Goal: Information Seeking & Learning: Learn about a topic

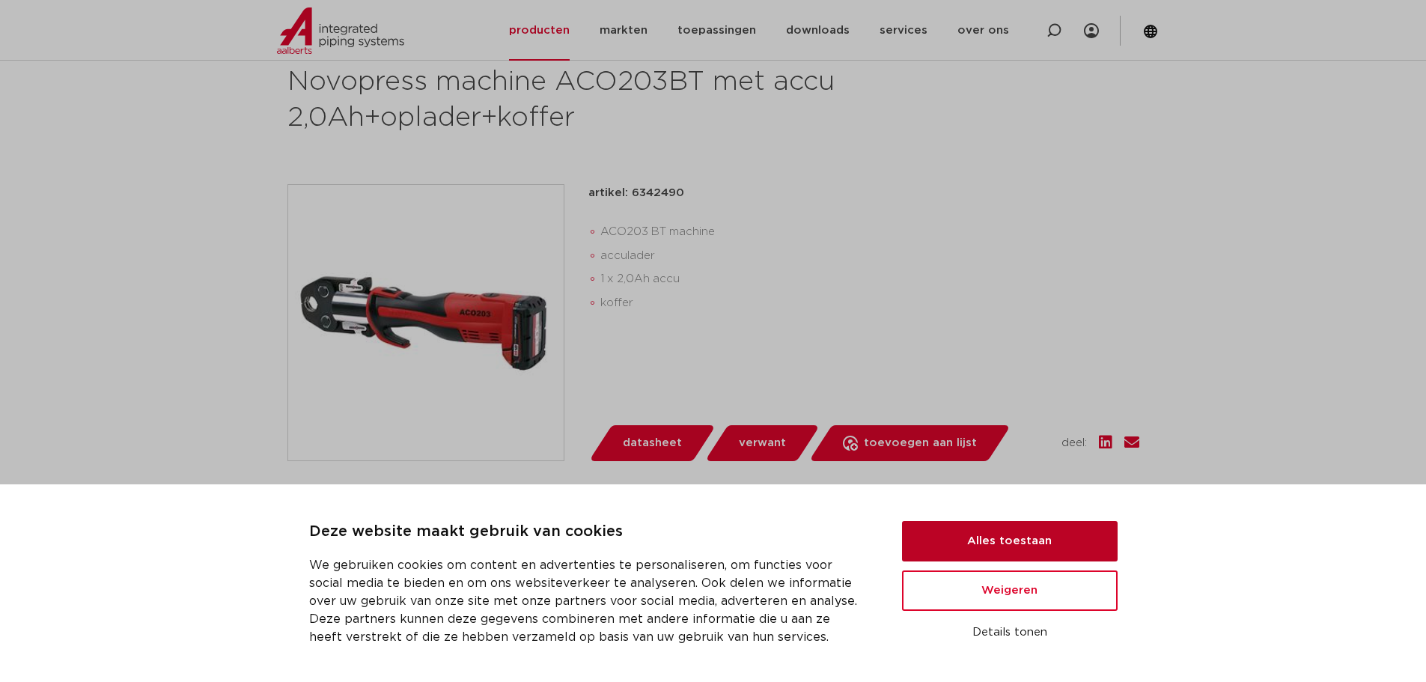
click at [1016, 525] on button "Alles toestaan" at bounding box center [1010, 541] width 216 height 40
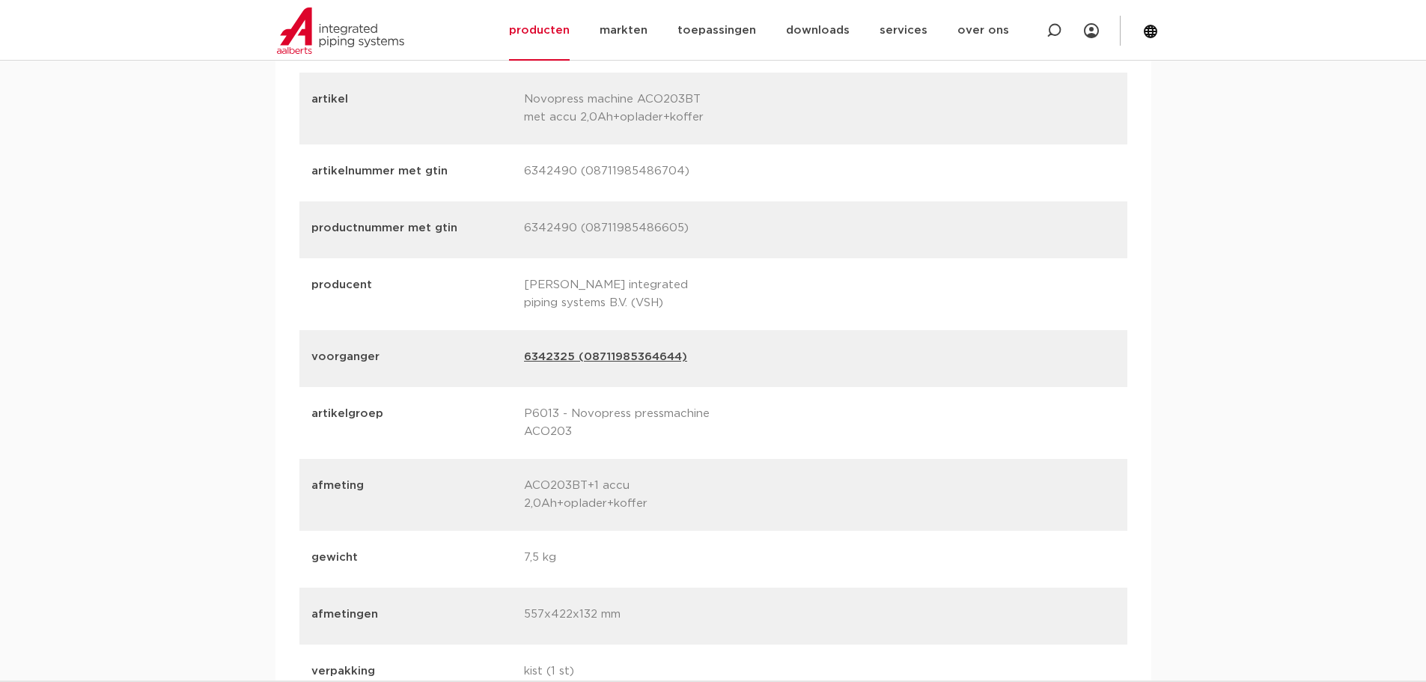
scroll to position [1946, 0]
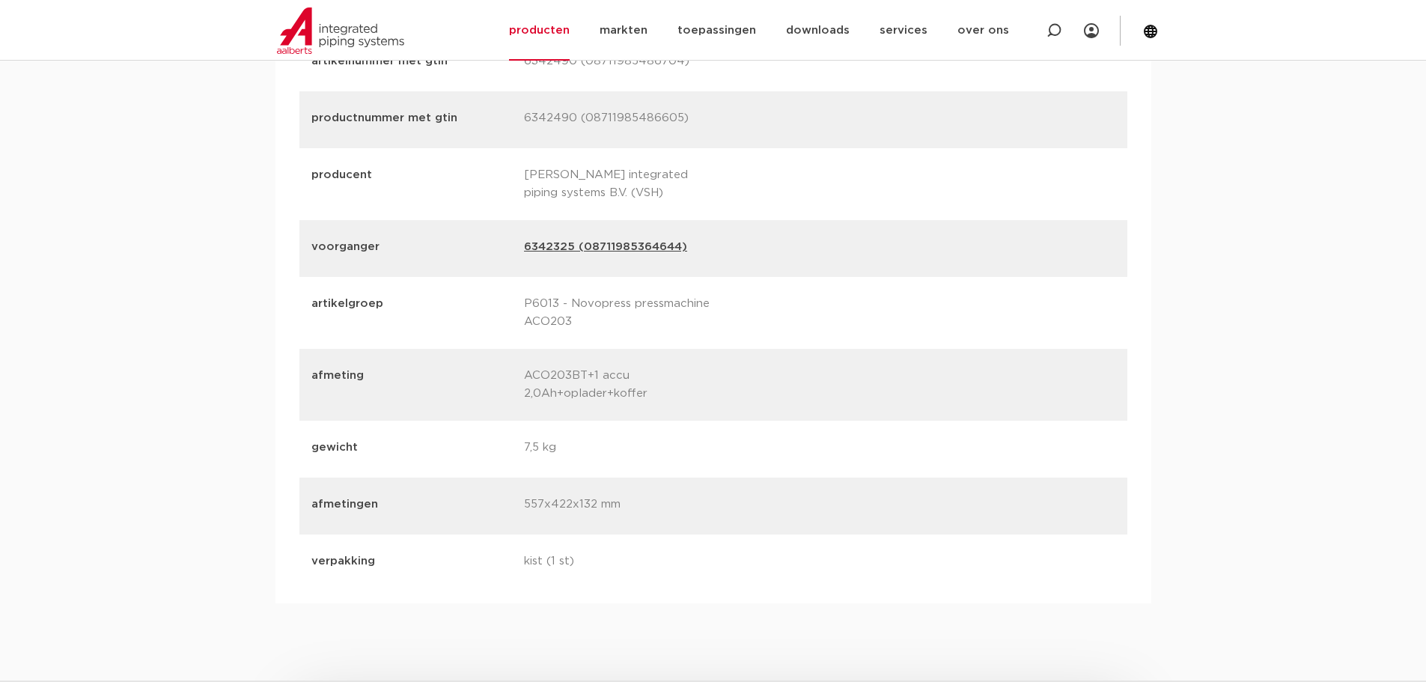
click at [639, 245] on link "6342325 (08711985364644)" at bounding box center [605, 248] width 163 height 21
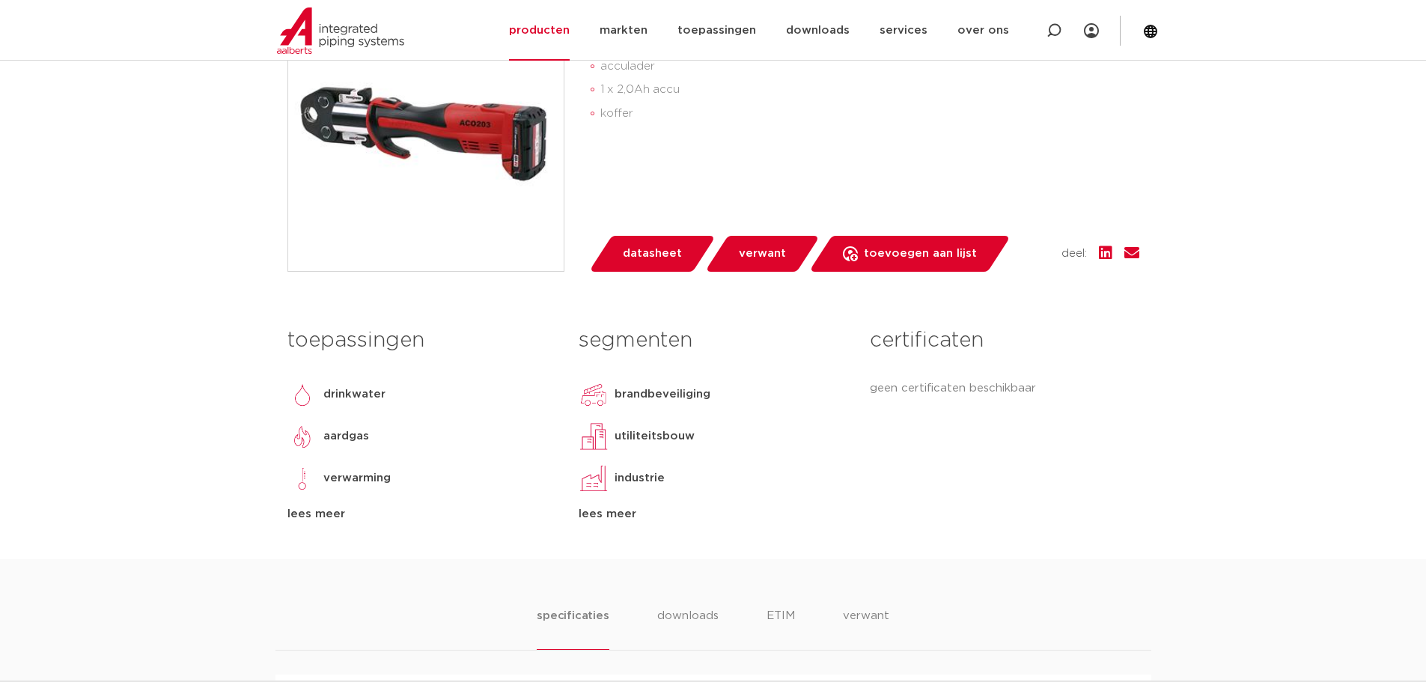
scroll to position [75, 0]
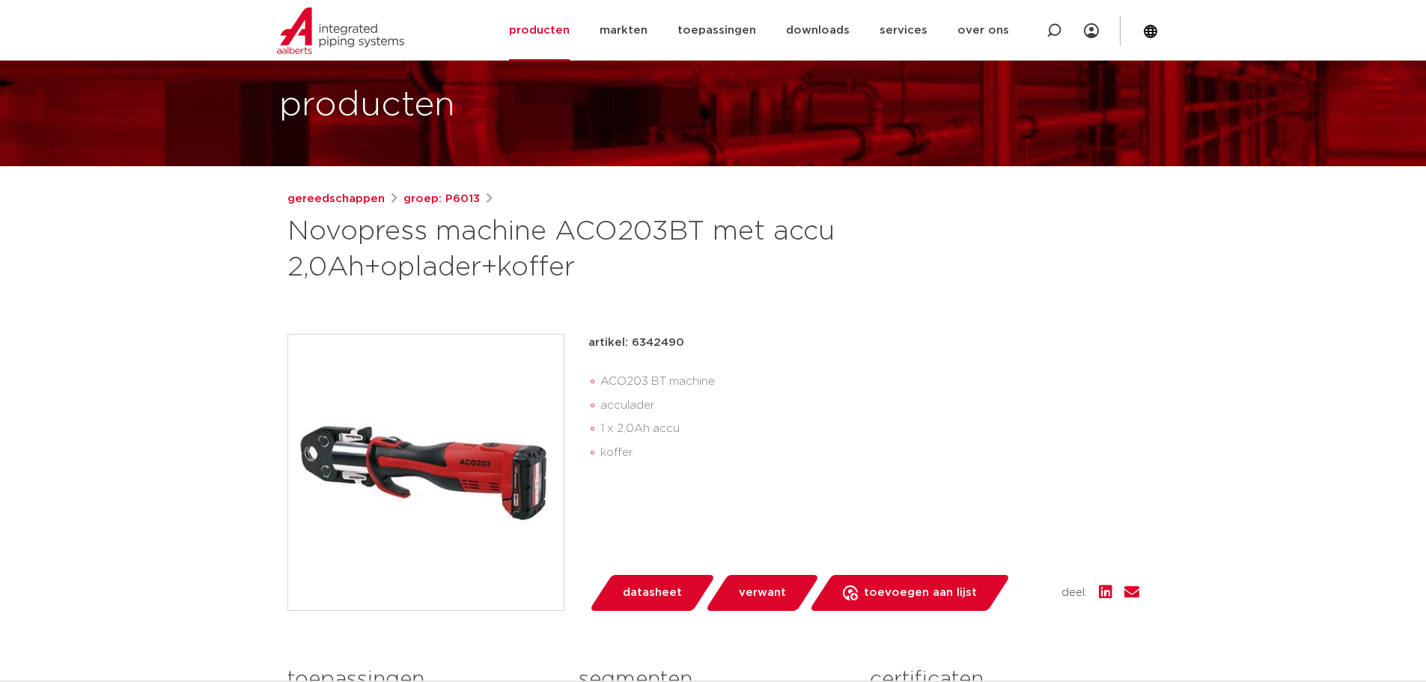
click at [357, 468] on img at bounding box center [425, 471] width 275 height 275
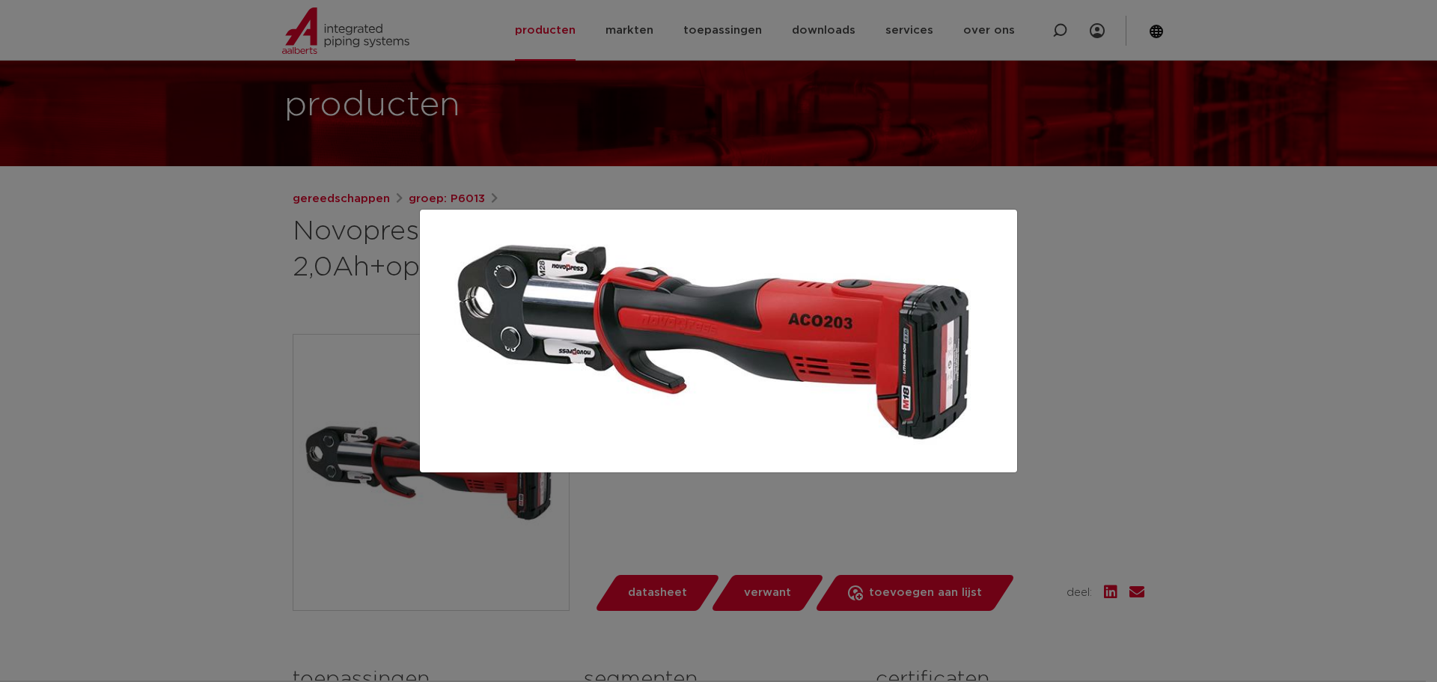
click at [1155, 281] on div at bounding box center [718, 341] width 1437 height 682
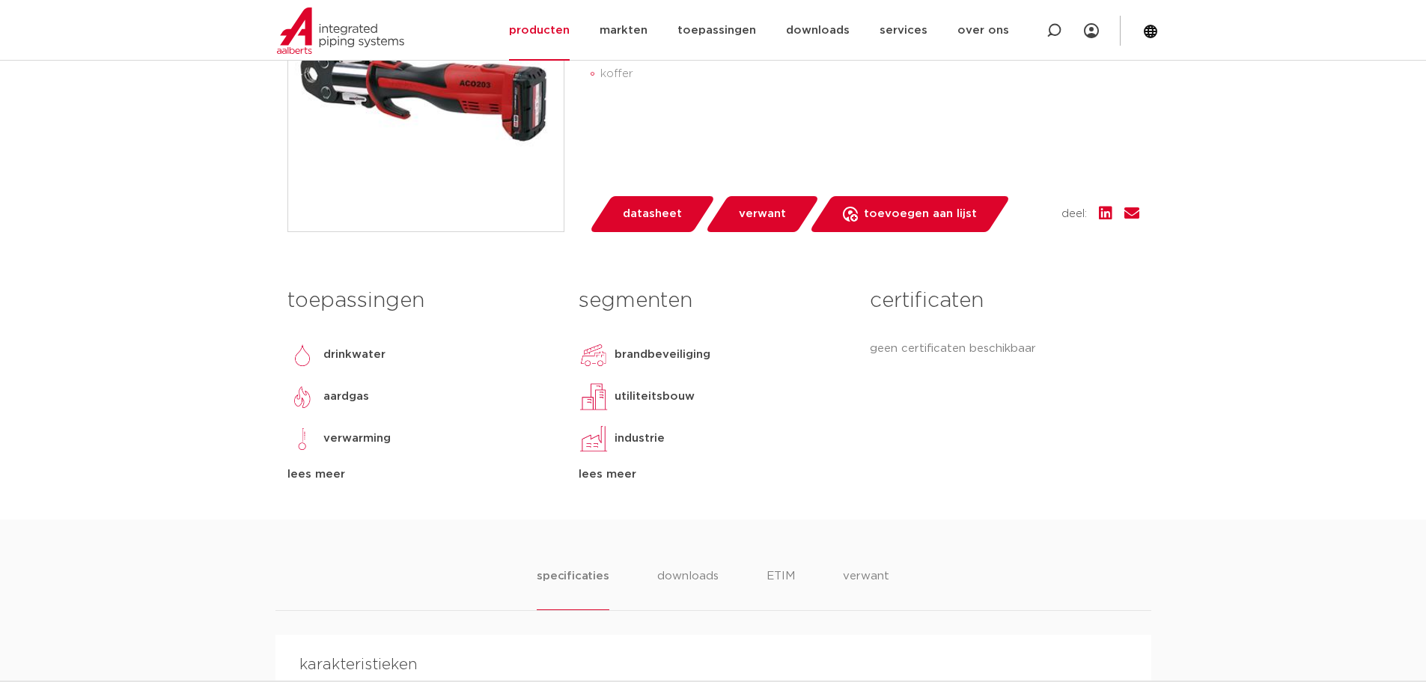
scroll to position [599, 0]
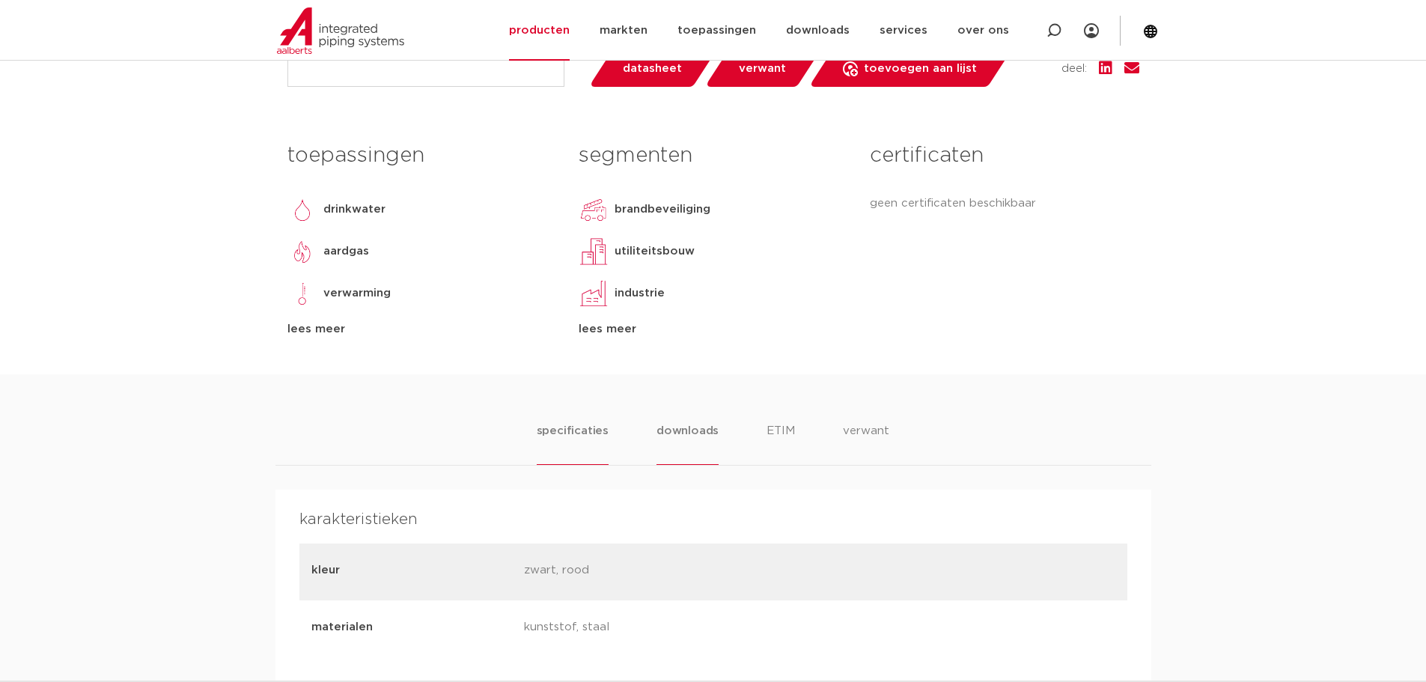
click at [697, 429] on li "downloads" at bounding box center [687, 443] width 62 height 43
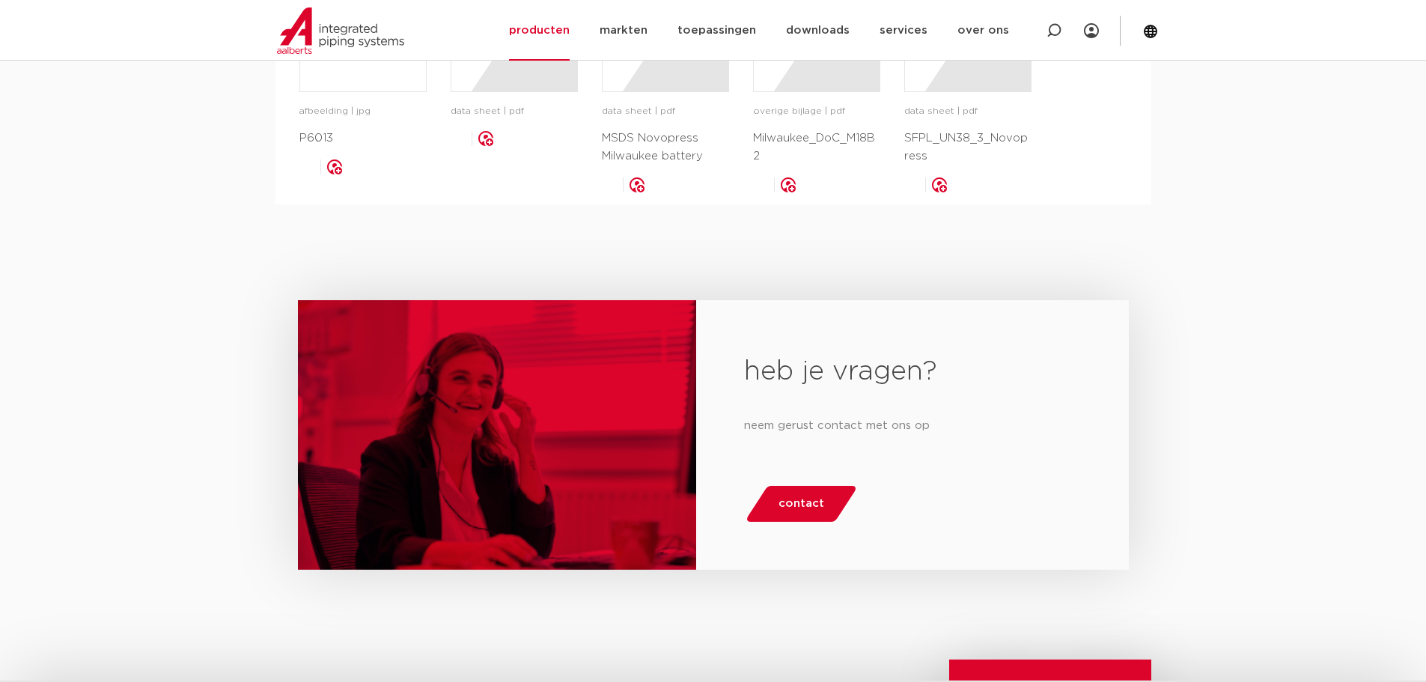
scroll to position [1272, 0]
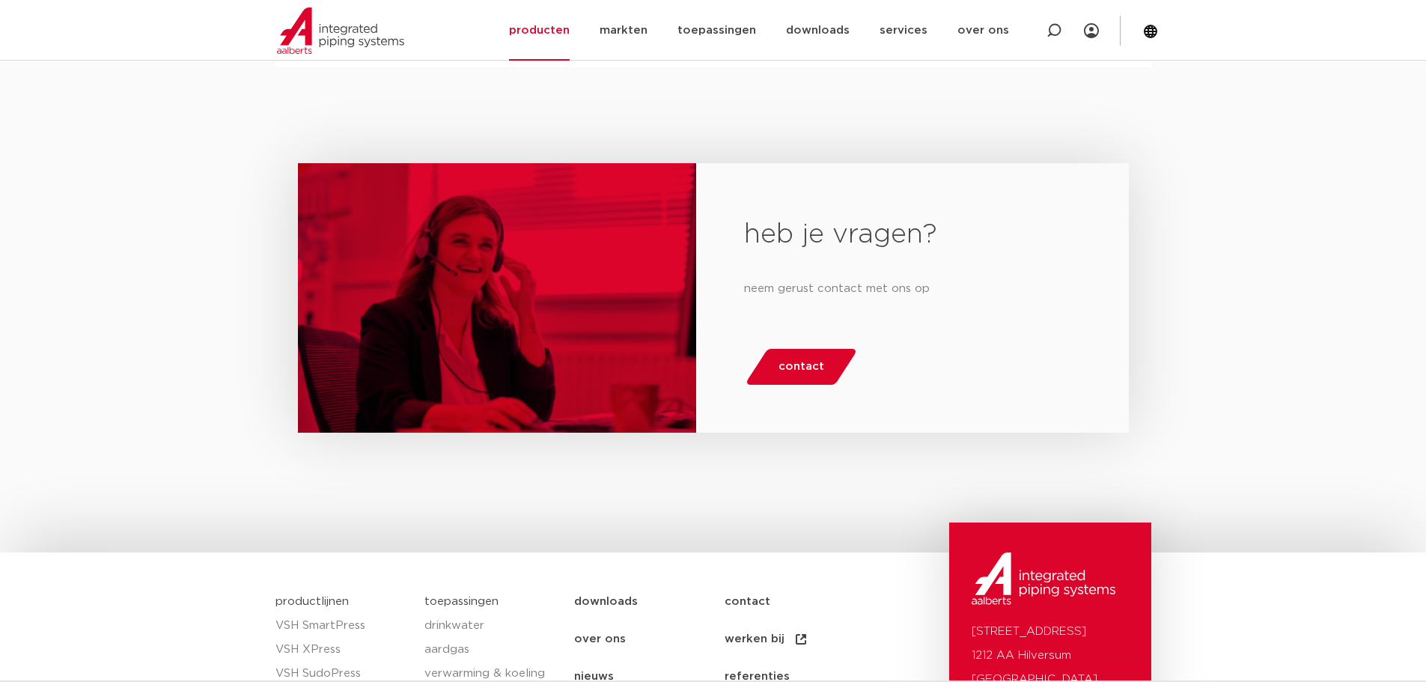
click at [822, 362] on link "contact" at bounding box center [802, 367] width 114 height 36
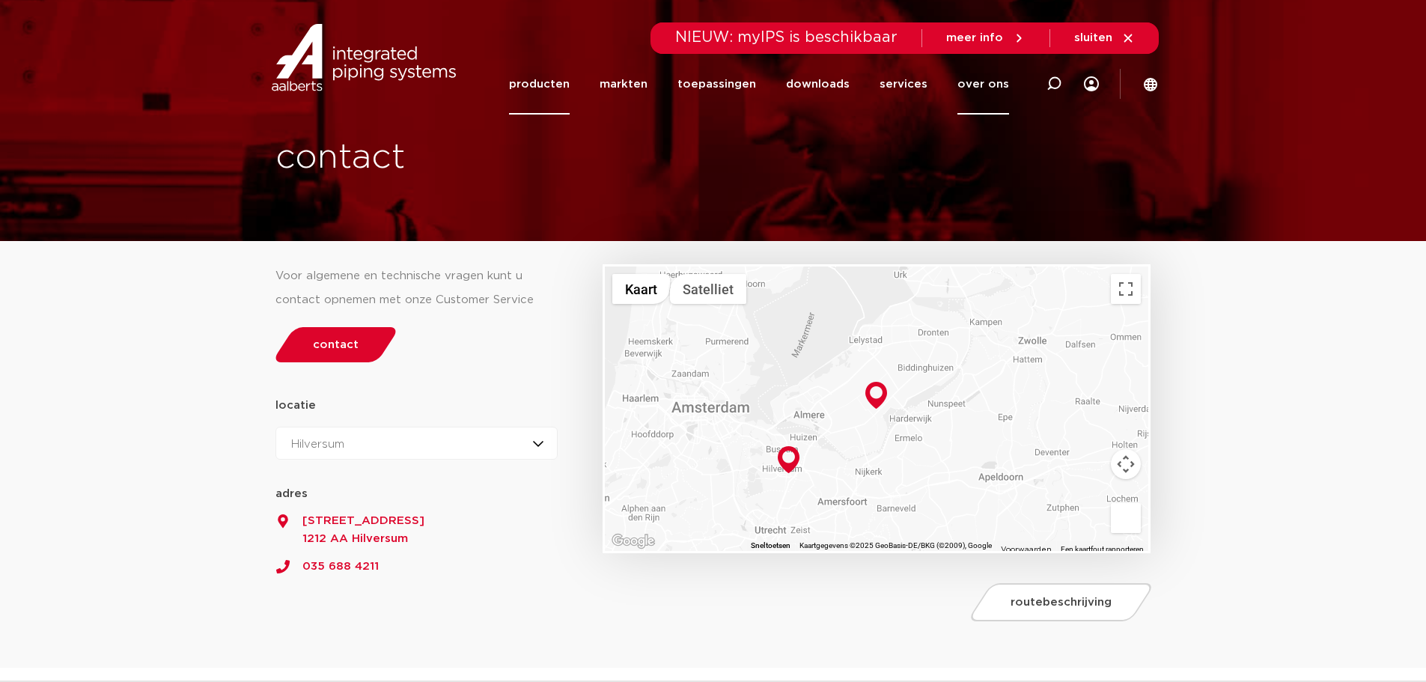
click at [566, 85] on link "producten" at bounding box center [539, 84] width 61 height 61
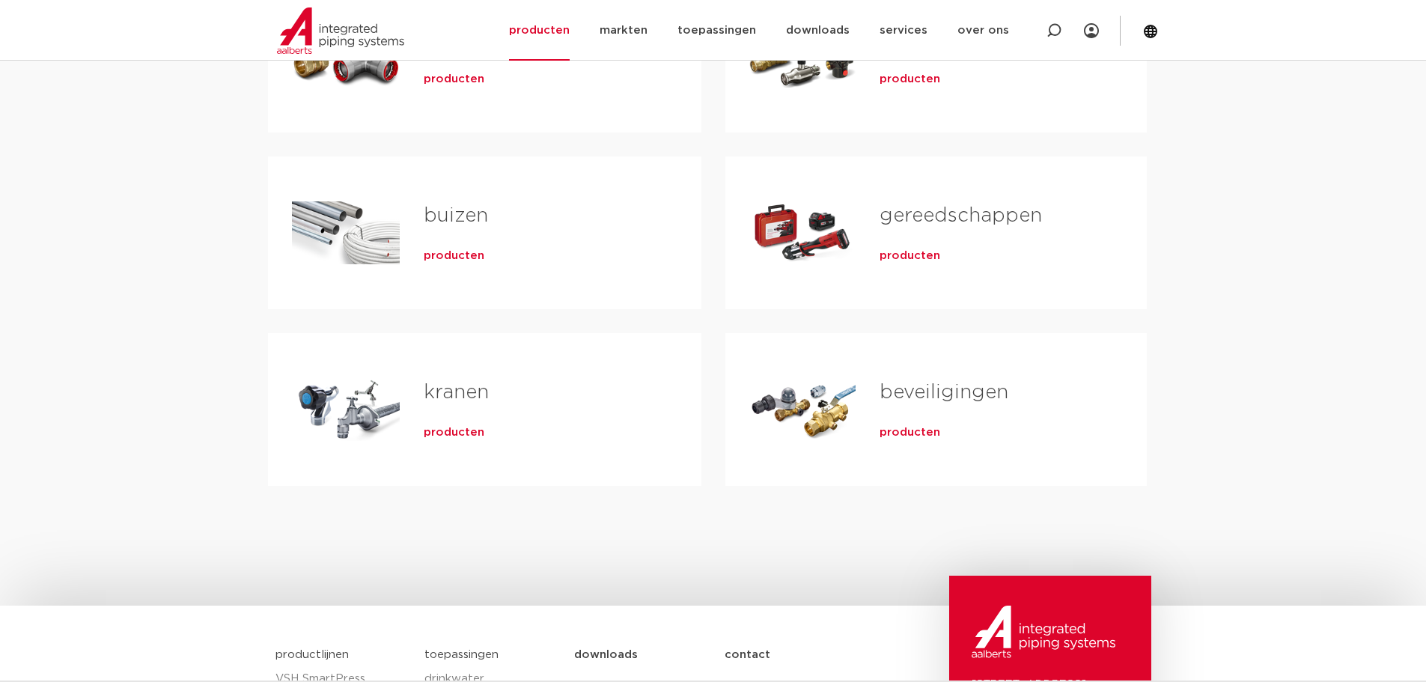
scroll to position [374, 0]
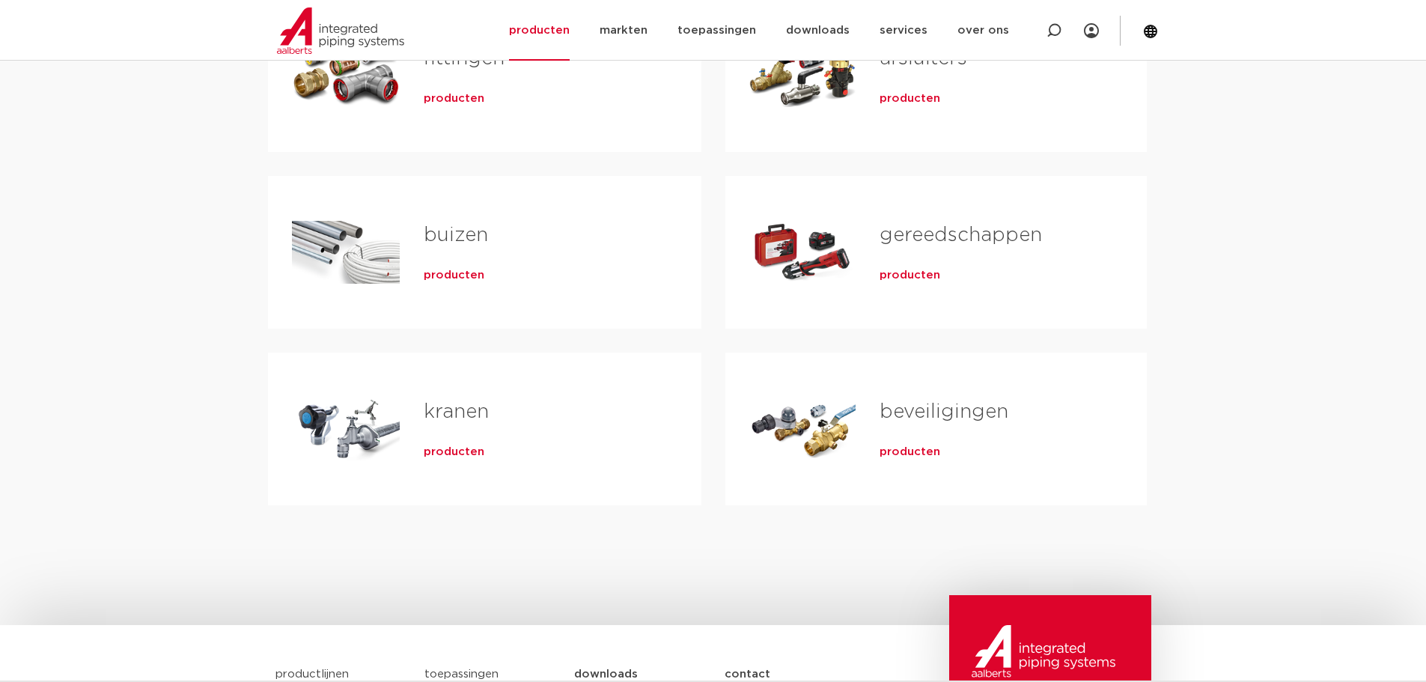
click at [844, 261] on div "Tabs. Open items met enter of spatie, sluit af met escape en navigeer met de pi…" at bounding box center [802, 252] width 107 height 105
click at [924, 283] on div "producten" at bounding box center [988, 272] width 219 height 21
click at [924, 281] on span "producten" at bounding box center [909, 275] width 61 height 15
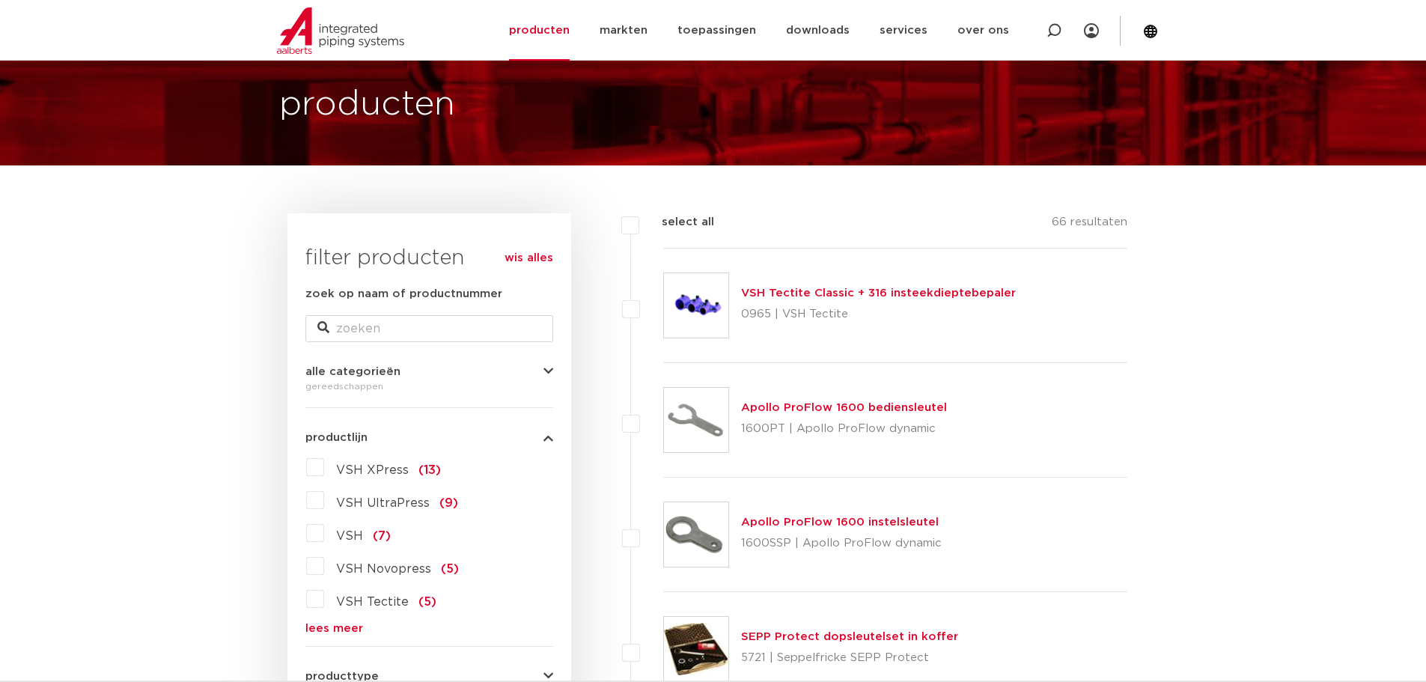
scroll to position [75, 0]
click at [324, 568] on label "VSH Novopress (5)" at bounding box center [391, 566] width 135 height 24
click at [0, 0] on input "VSH Novopress (5)" at bounding box center [0, 0] width 0 height 0
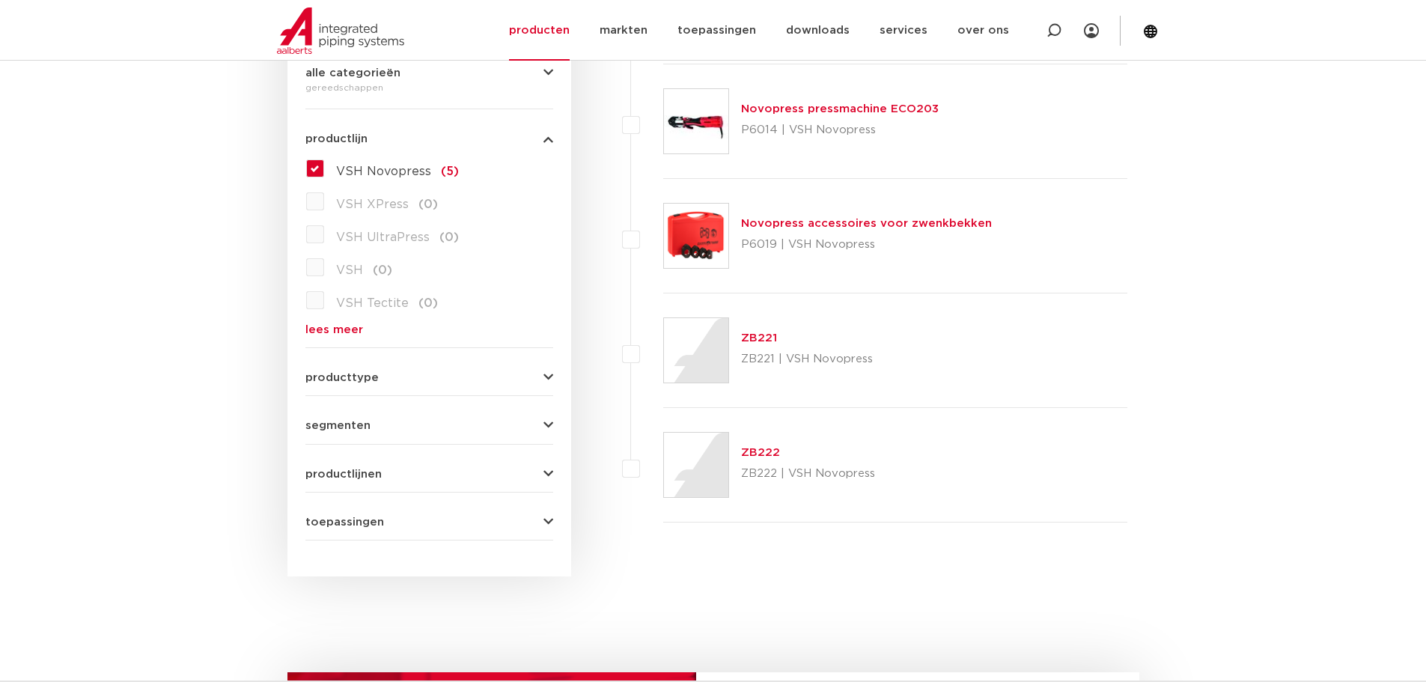
scroll to position [299, 0]
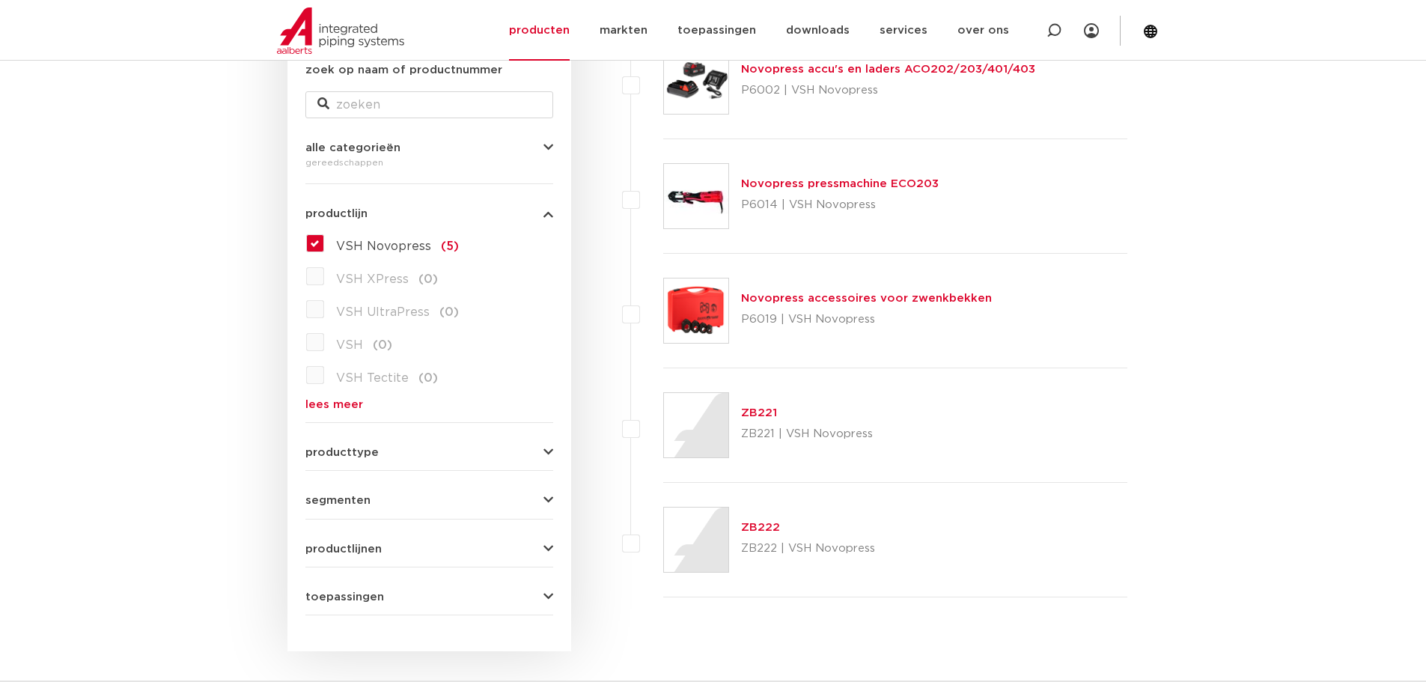
click at [797, 183] on link "Novopress pressmachine ECO203" at bounding box center [840, 183] width 198 height 11
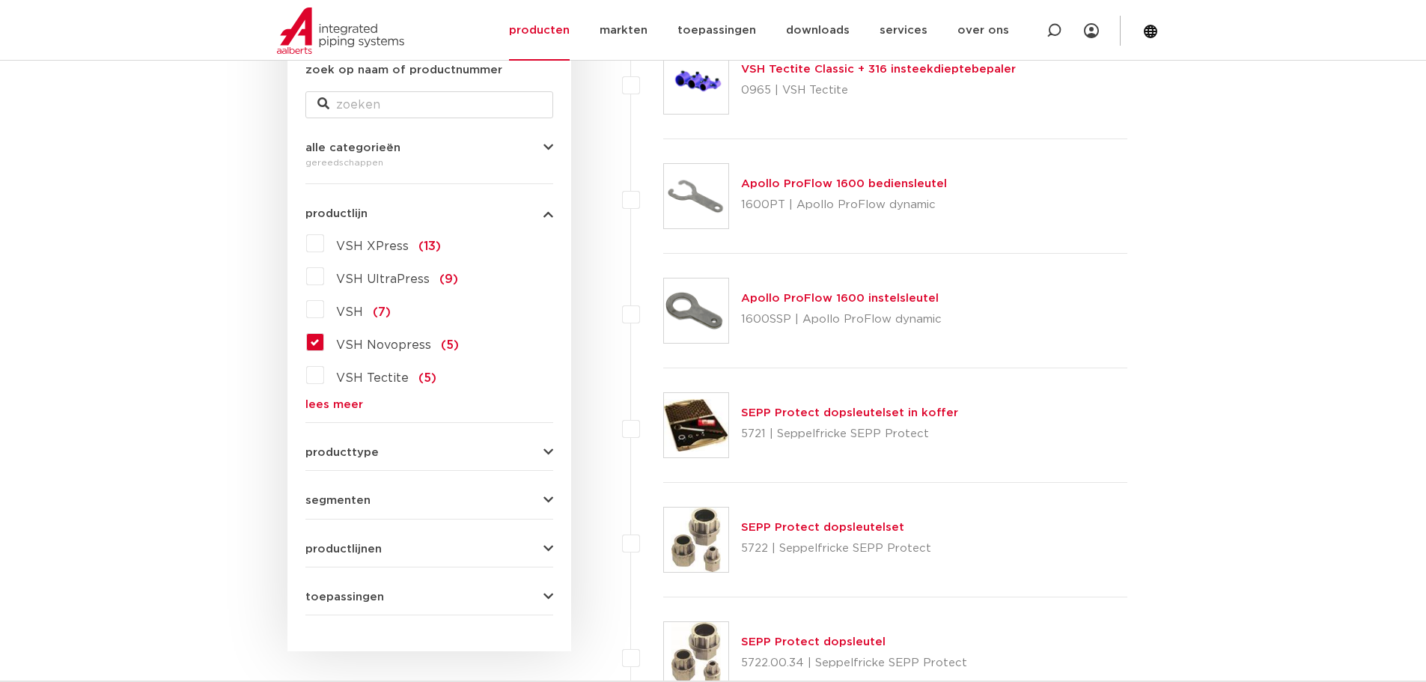
click at [324, 336] on label "VSH Novopress (5)" at bounding box center [391, 342] width 135 height 24
click at [0, 0] on input "VSH Novopress (5)" at bounding box center [0, 0] width 0 height 0
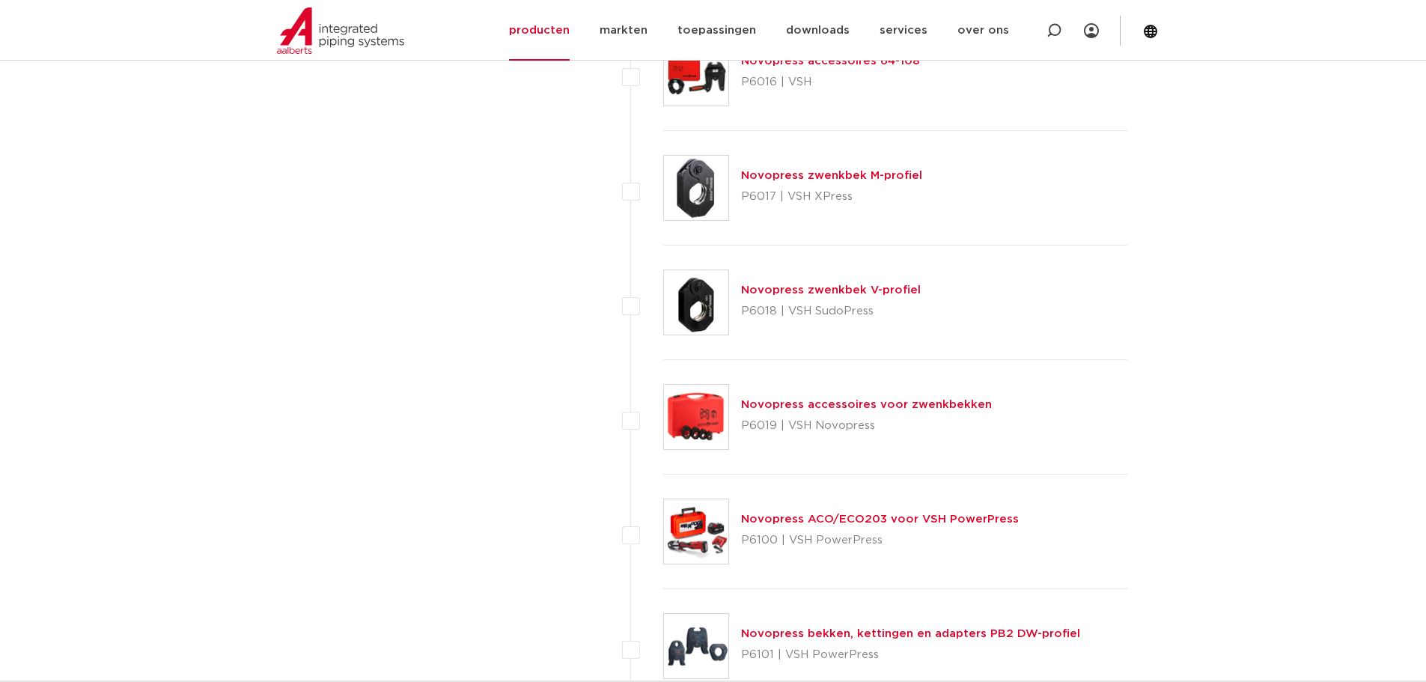
scroll to position [6211, 0]
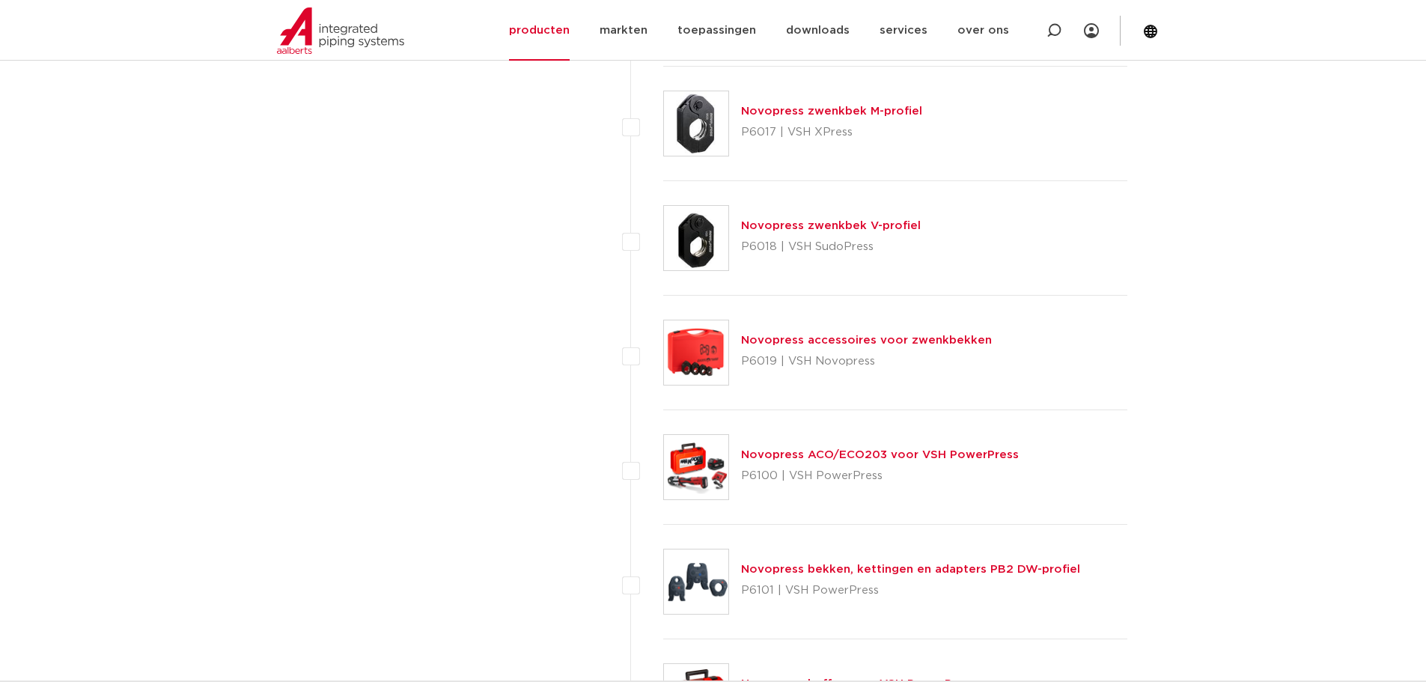
click at [874, 452] on link "Novopress ACO/ECO203 voor VSH PowerPress" at bounding box center [880, 454] width 278 height 11
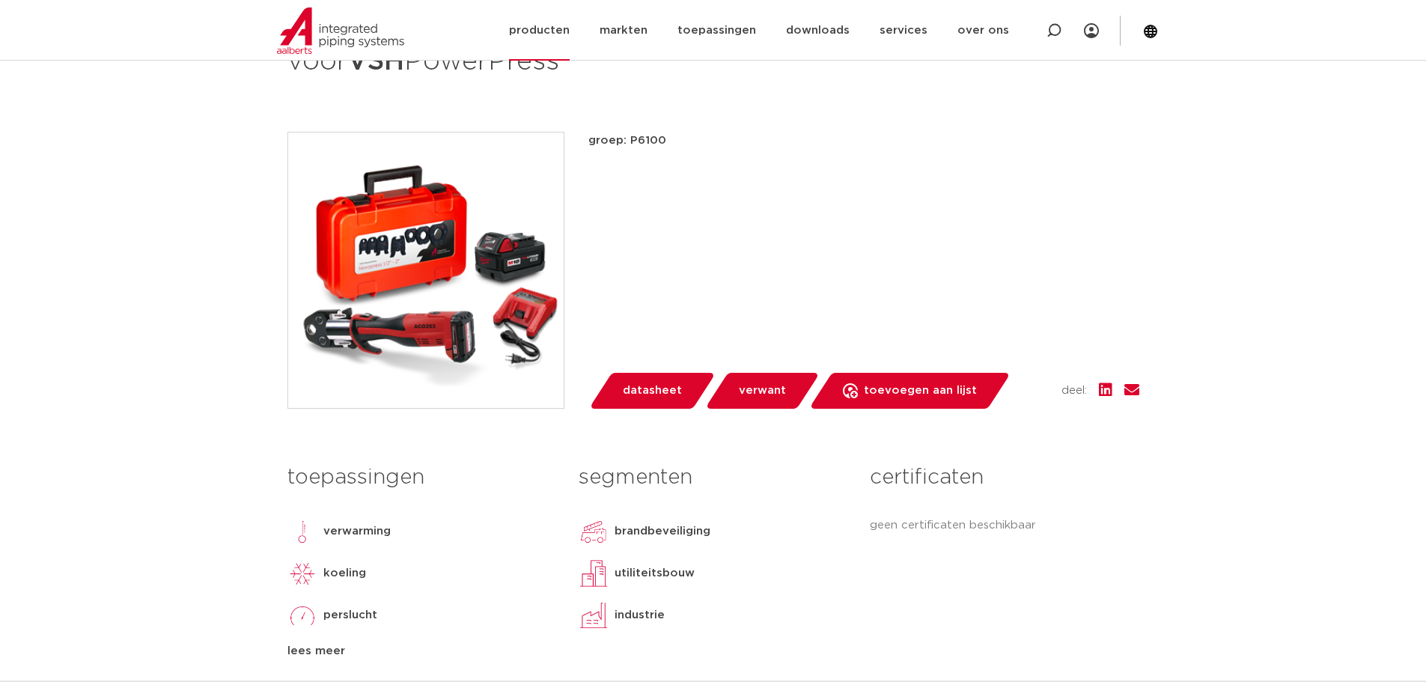
scroll to position [224, 0]
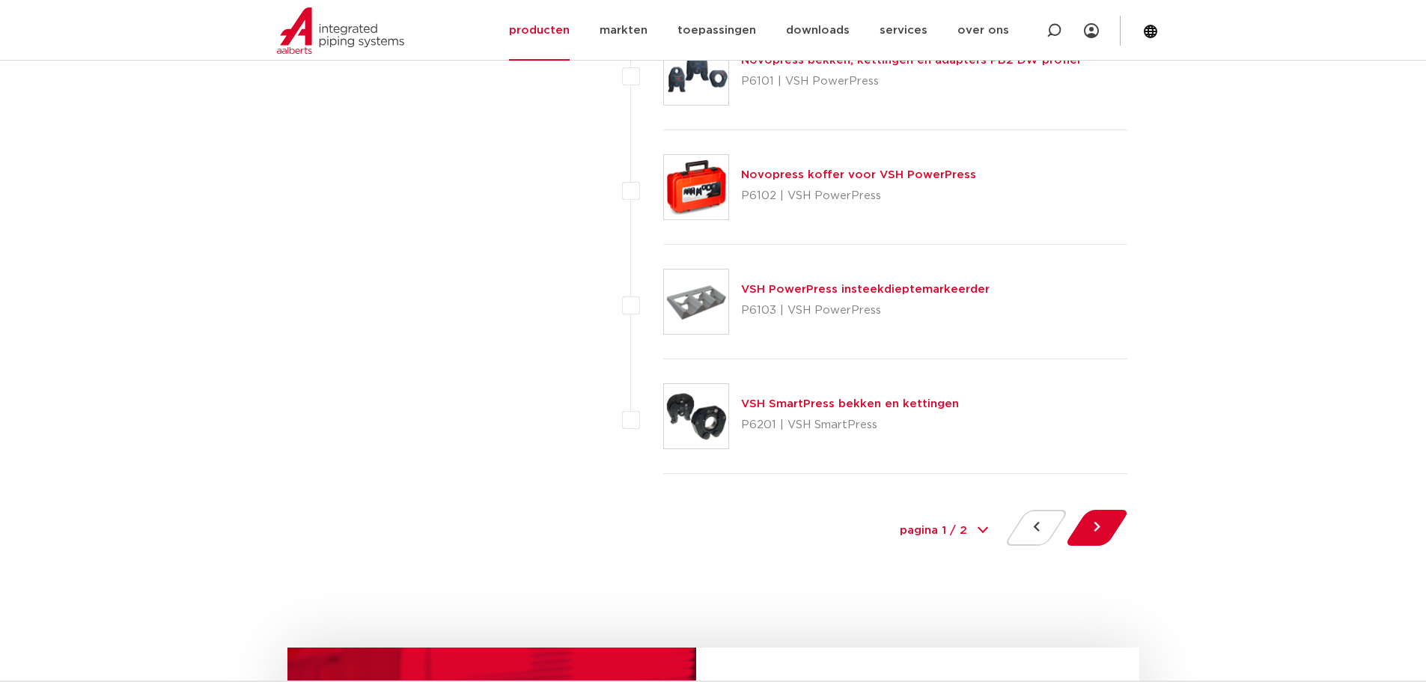
scroll to position [6735, 0]
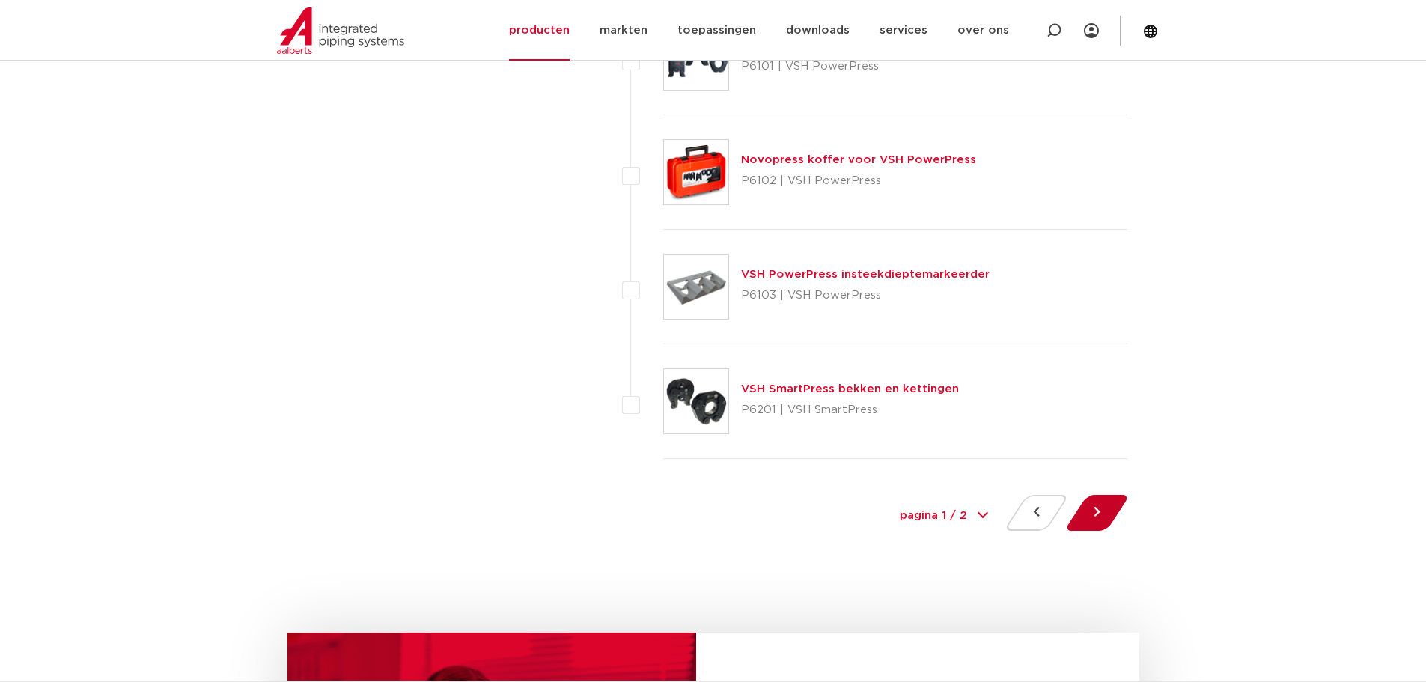
click at [1105, 509] on button at bounding box center [1096, 513] width 43 height 36
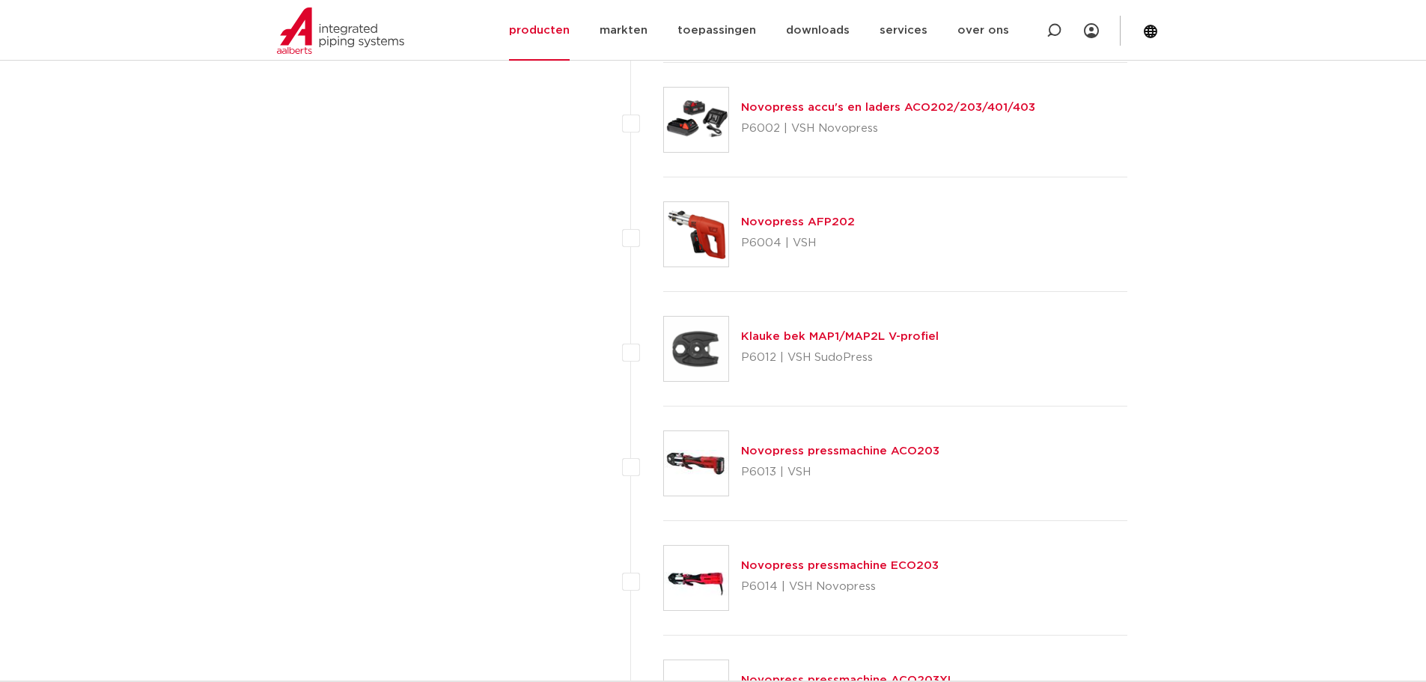
scroll to position [5424, 0]
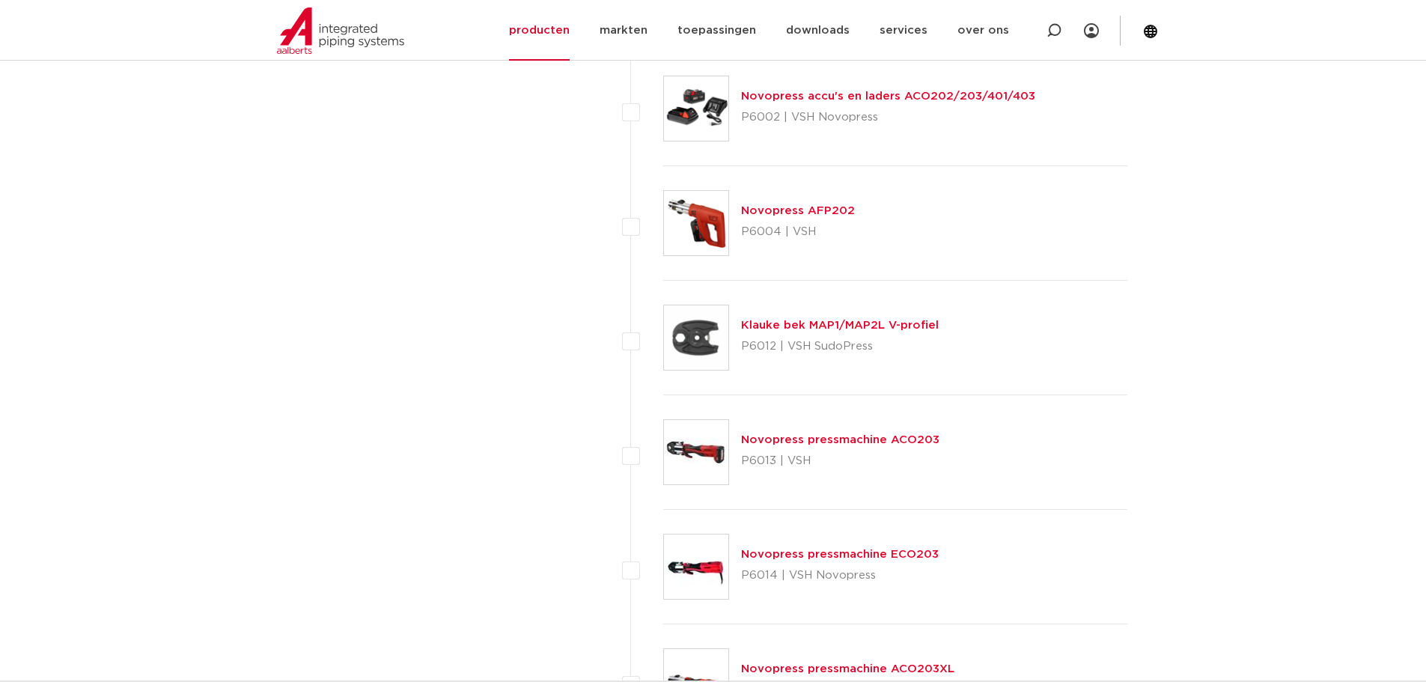
click at [912, 437] on link "Novopress pressmachine ACO203" at bounding box center [840, 439] width 198 height 11
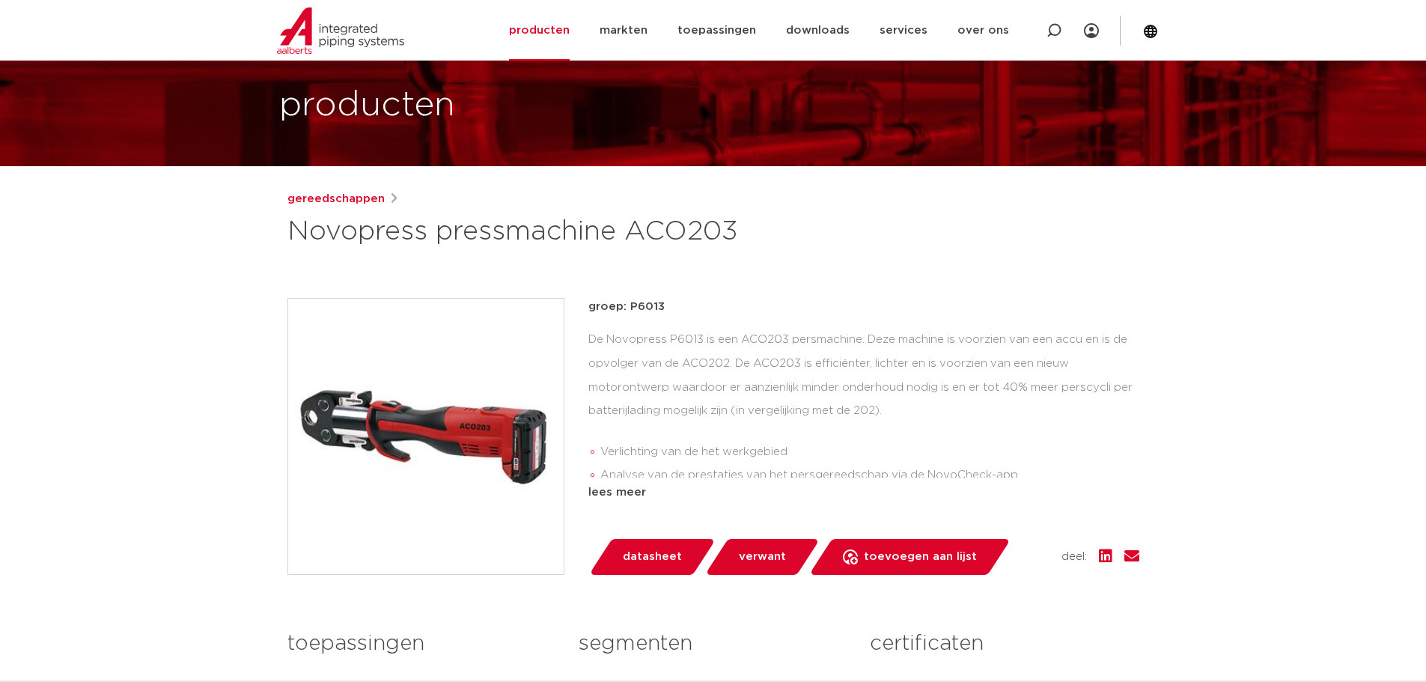
scroll to position [150, 0]
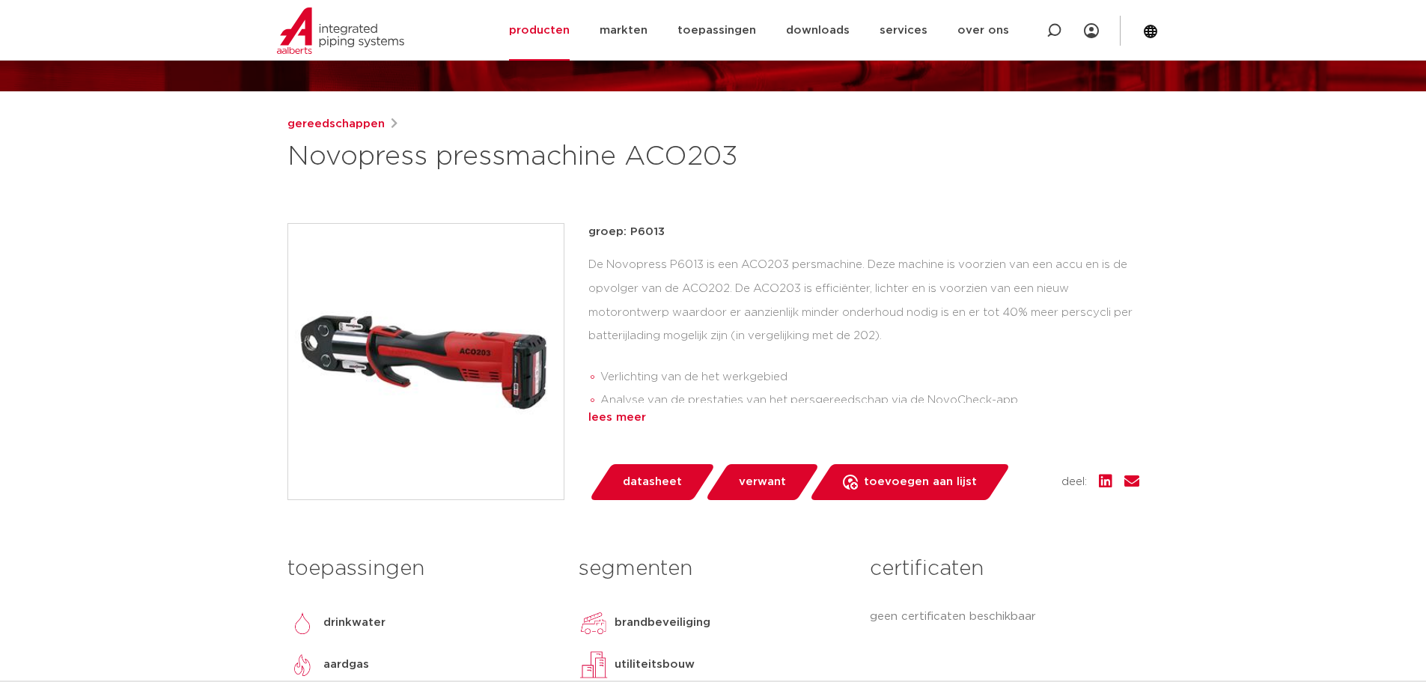
click at [633, 418] on div "lees meer" at bounding box center [863, 418] width 551 height 18
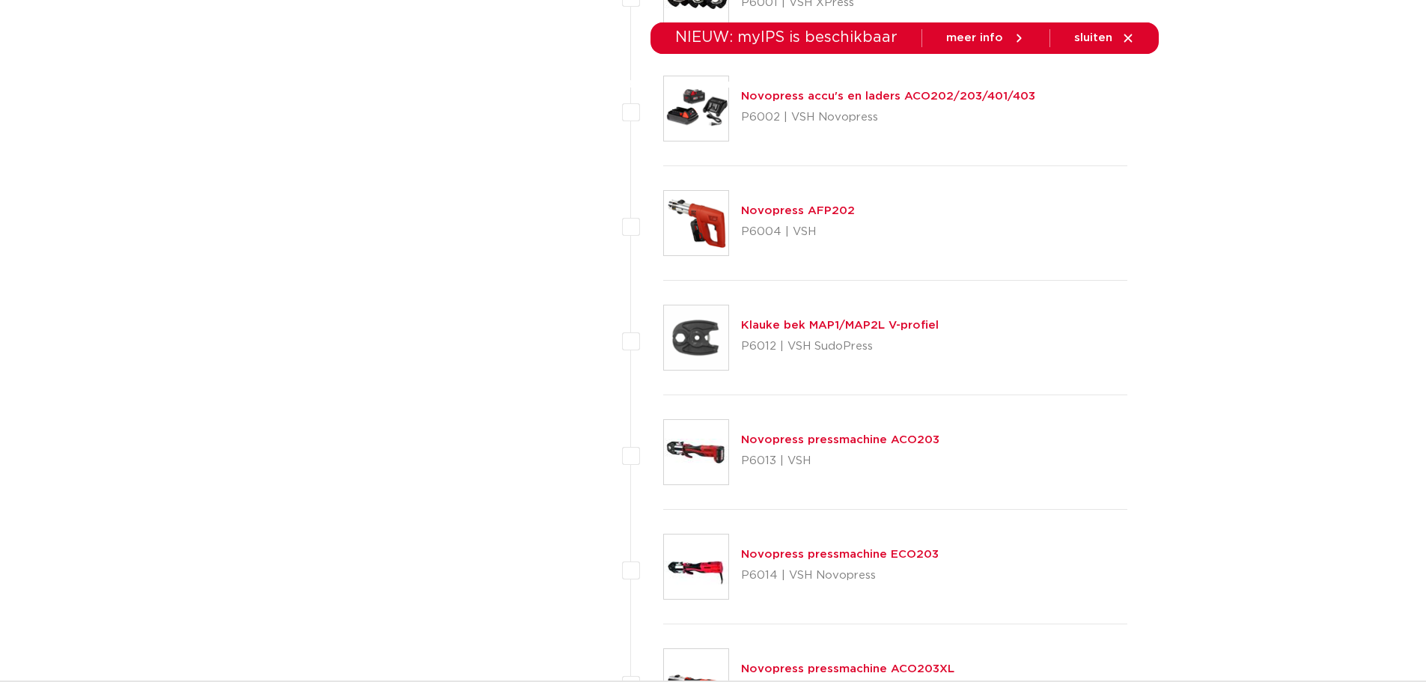
click at [766, 438] on link "Novopress pressmachine ACO203" at bounding box center [840, 439] width 198 height 11
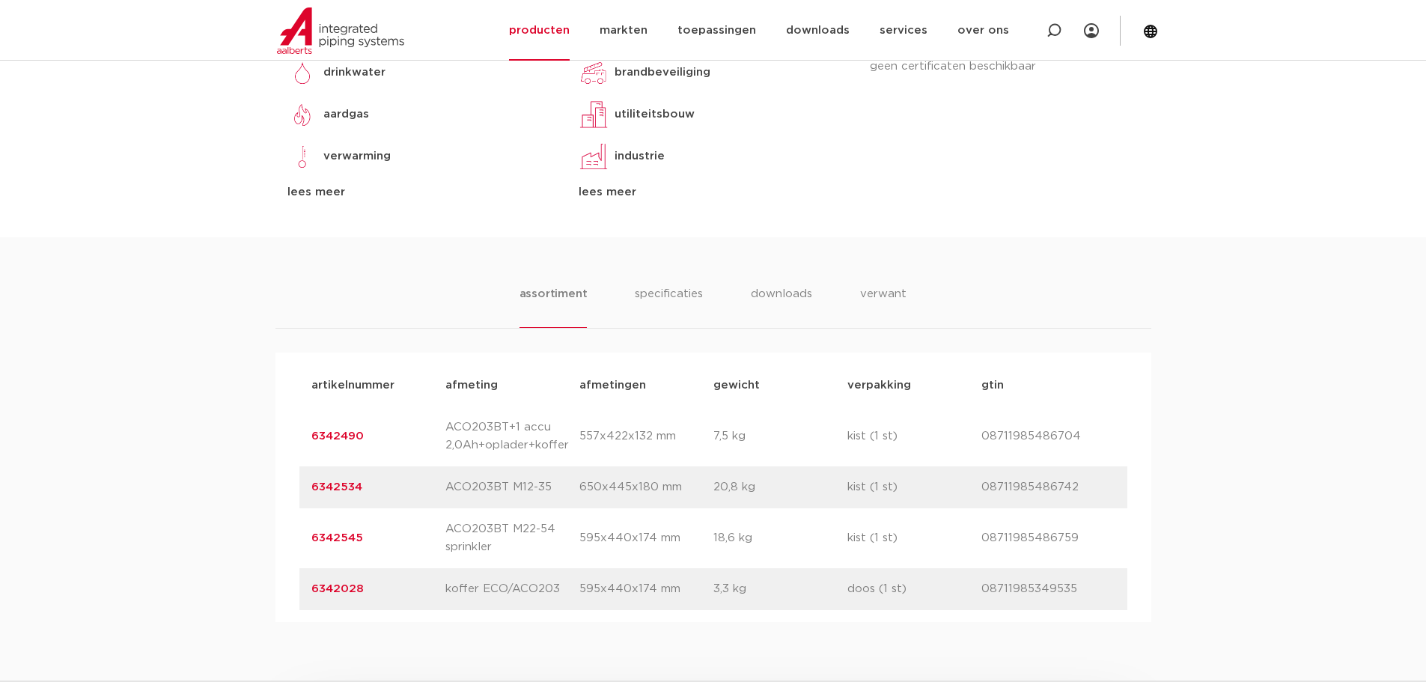
scroll to position [673, 0]
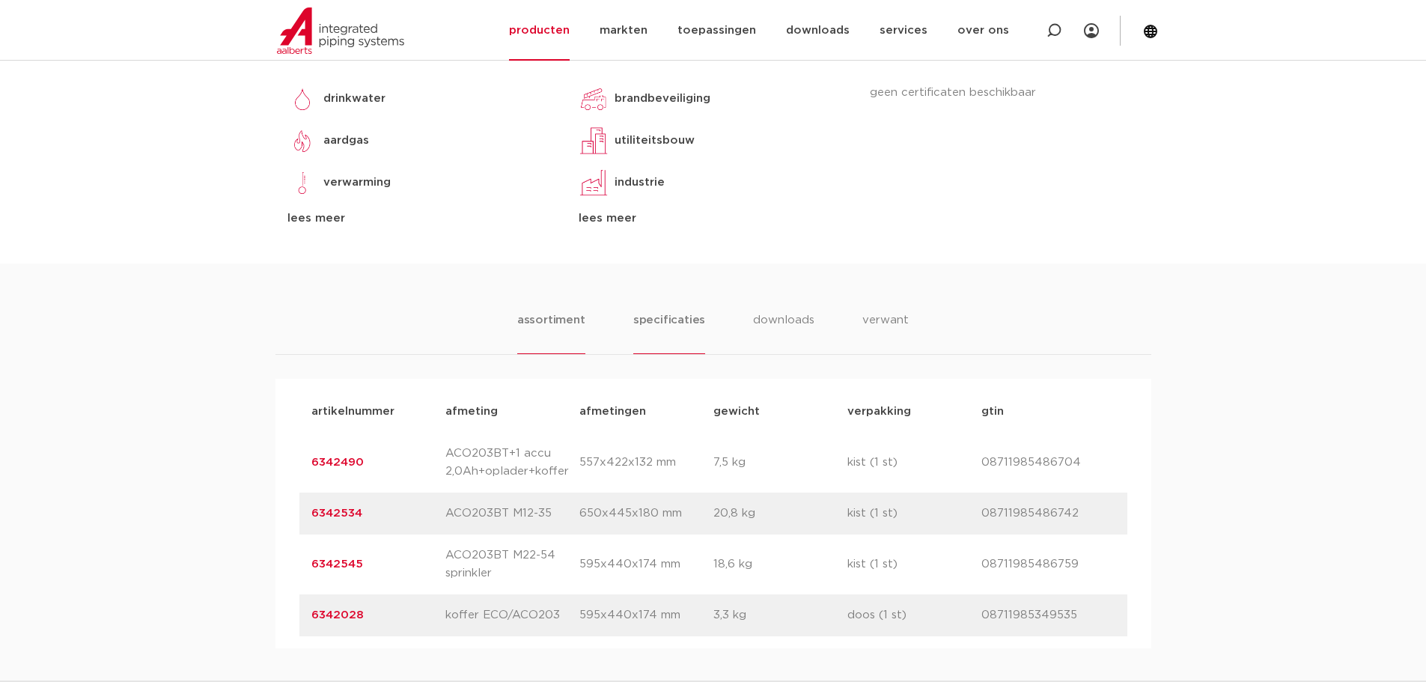
click at [679, 320] on li "specificaties" at bounding box center [669, 332] width 72 height 43
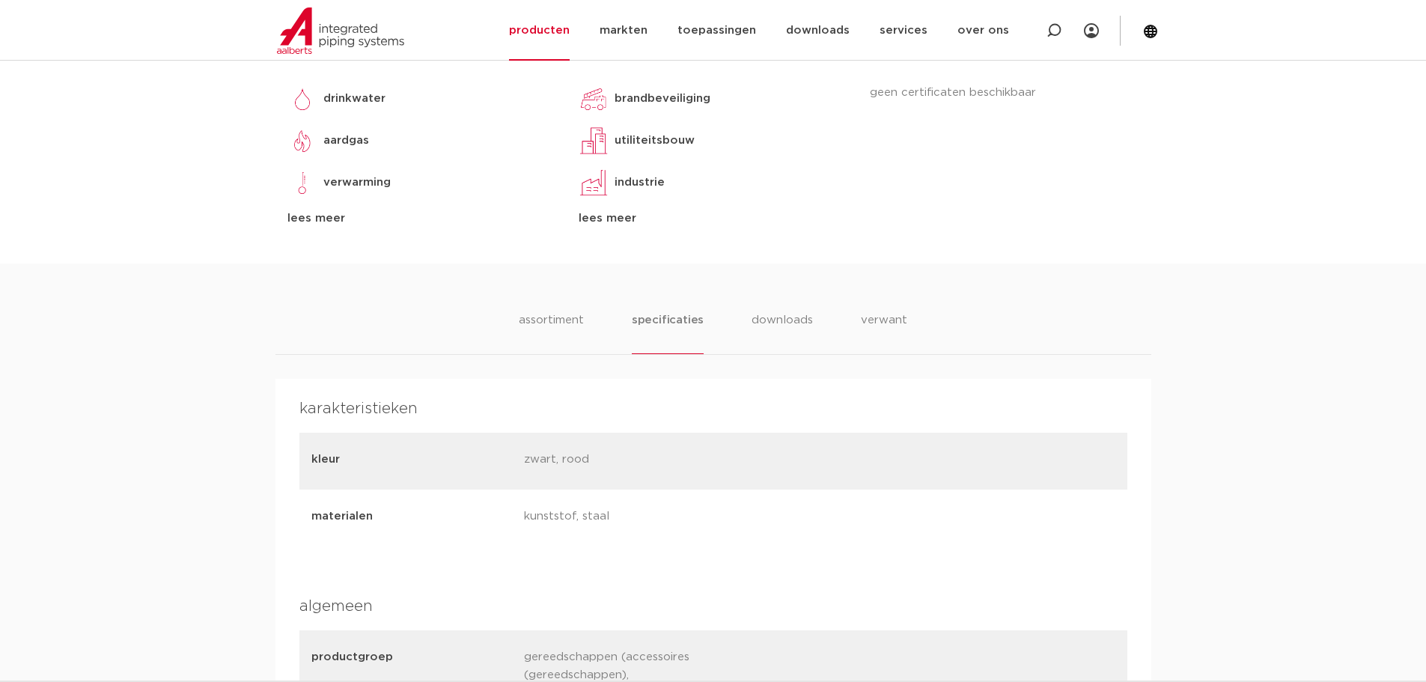
click at [540, 309] on div "assortiment specificaties downloads verwant assortiment specificaties downloads…" at bounding box center [713, 554] width 1426 height 582
click at [544, 314] on li "assortiment" at bounding box center [551, 332] width 68 height 43
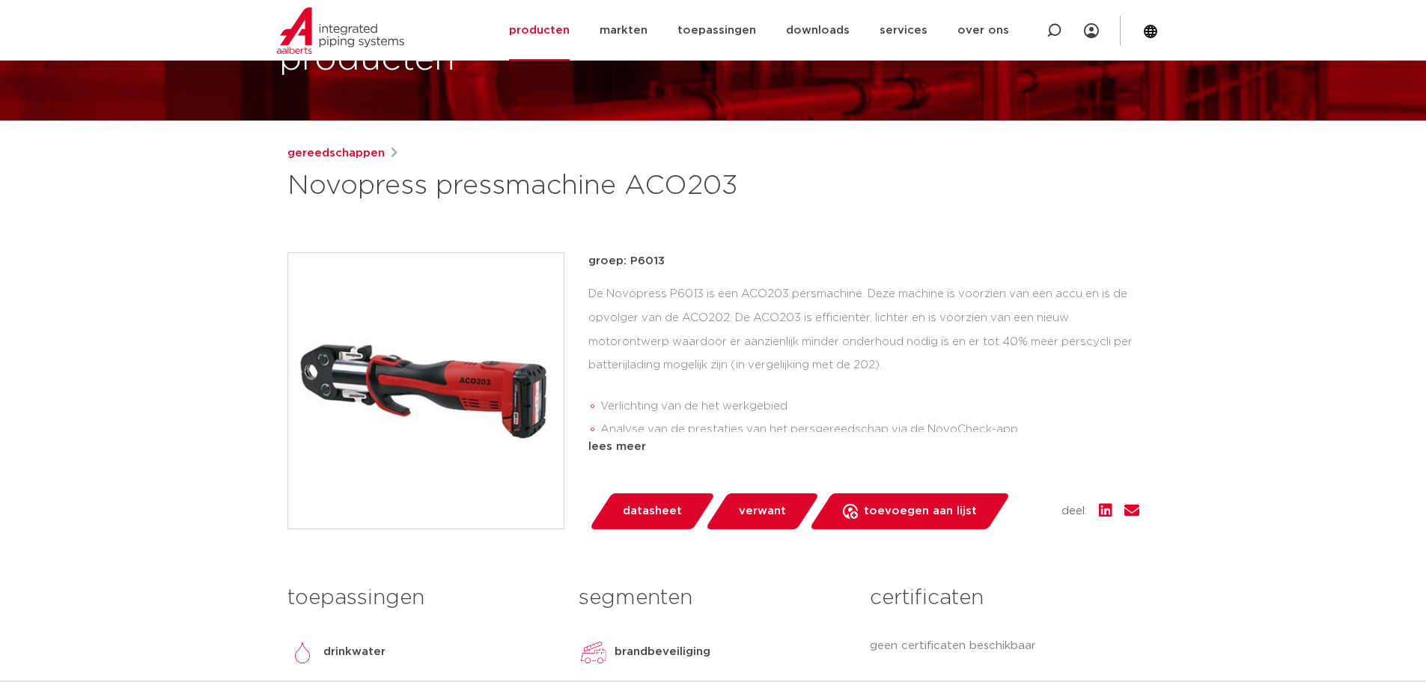
scroll to position [75, 0]
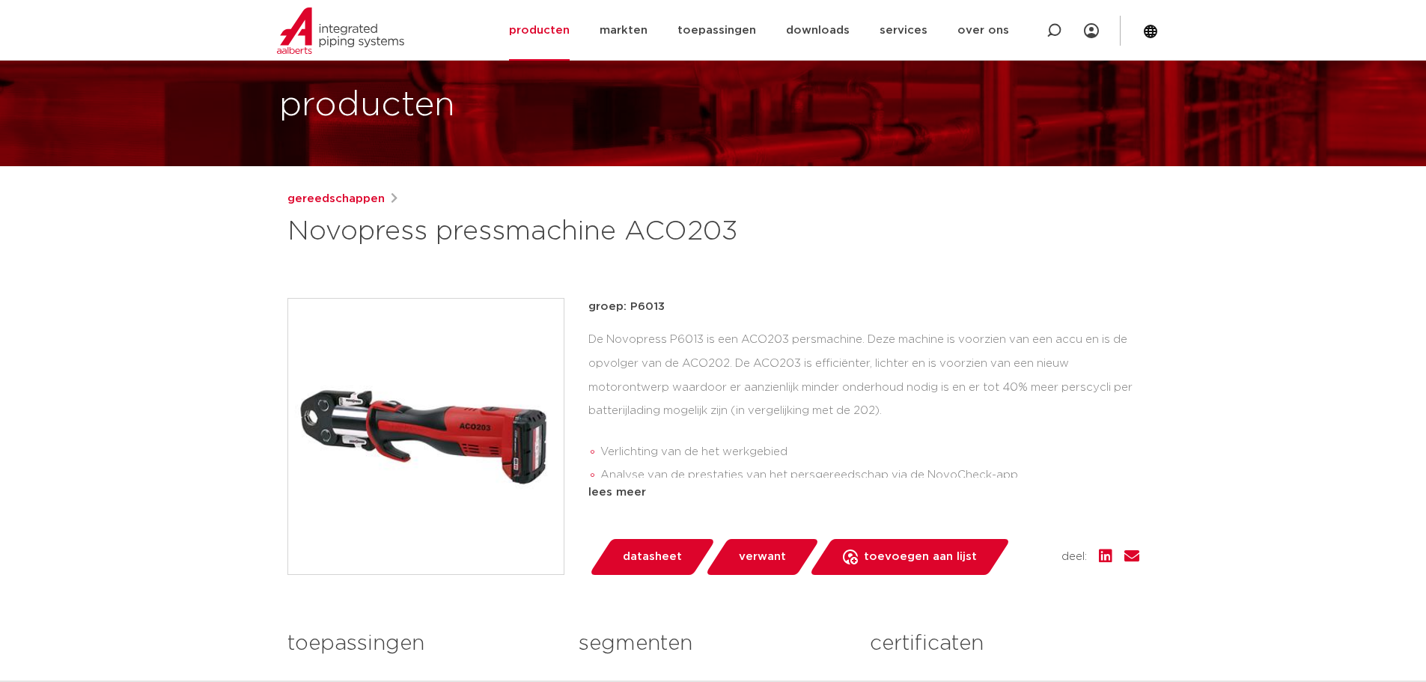
drag, startPoint x: 748, startPoint y: 239, endPoint x: 292, endPoint y: 233, distance: 455.8
click at [292, 233] on h1 "Novopress pressmachine ACO203" at bounding box center [568, 232] width 562 height 36
copy h1 "Novopress pressmachine ACO203"
click at [745, 369] on div "De Novopress P6013 is een ACO203 persmachine. Deze machine is voorzien van een …" at bounding box center [863, 403] width 551 height 150
